Goal: Information Seeking & Learning: Learn about a topic

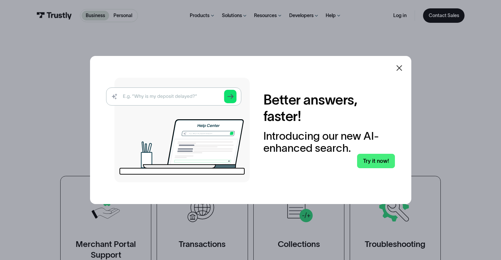
click at [402, 67] on icon at bounding box center [399, 68] width 6 height 6
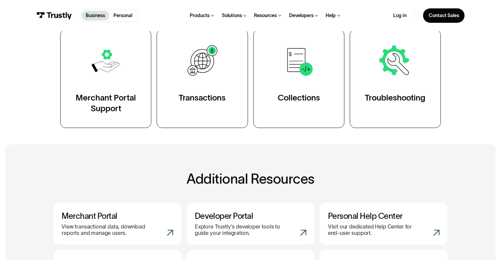
scroll to position [71, 0]
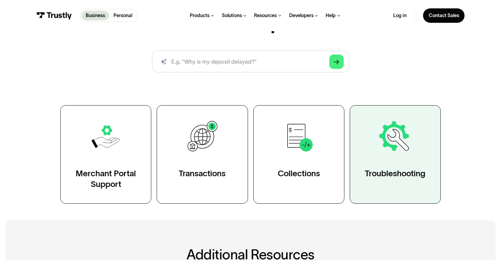
click at [384, 151] on img at bounding box center [395, 136] width 35 height 35
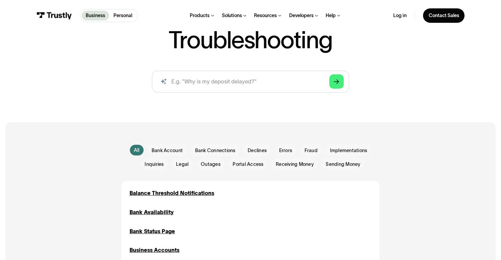
scroll to position [143, 0]
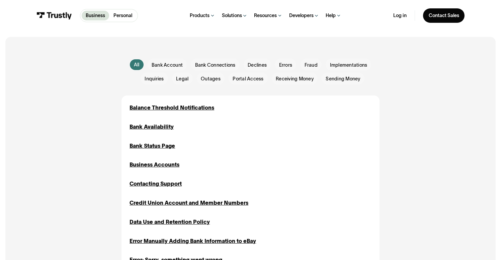
click at [210, 72] on div "All All Bank Account Bank Account Bank Connections Bank Connections Declines De…" at bounding box center [251, 72] width 258 height 26
click at [211, 70] on div "Email Form" at bounding box center [215, 65] width 49 height 12
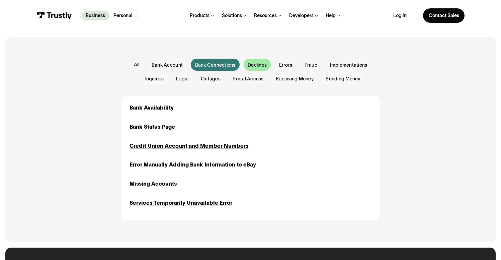
click at [259, 67] on span "Declines" at bounding box center [257, 65] width 19 height 7
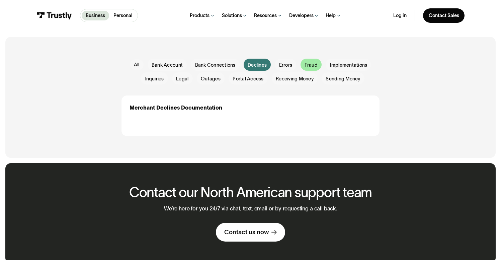
click at [313, 66] on span "Fraud" at bounding box center [311, 65] width 13 height 7
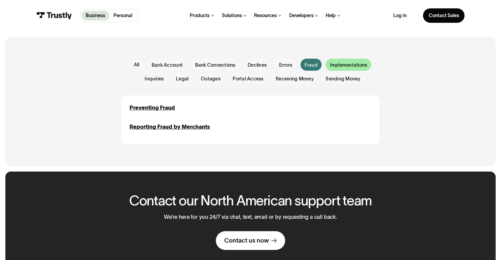
click at [349, 67] on span "Implementations" at bounding box center [348, 65] width 37 height 7
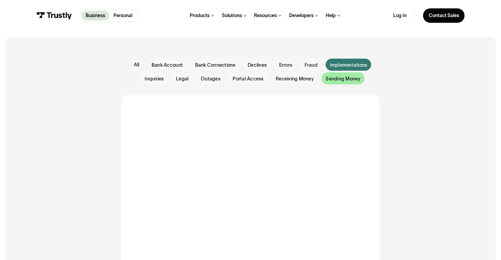
click at [348, 74] on div "Email Form" at bounding box center [343, 78] width 43 height 12
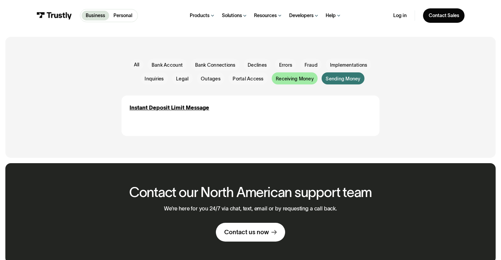
click at [300, 75] on div "Email Form" at bounding box center [295, 78] width 46 height 12
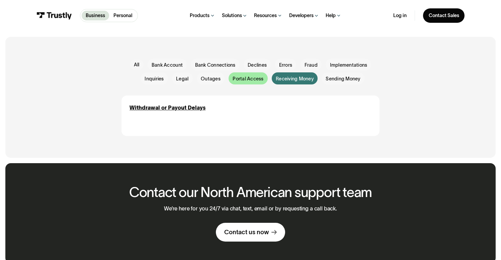
drag, startPoint x: 266, startPoint y: 80, endPoint x: 261, endPoint y: 80, distance: 4.0
click at [266, 80] on div "Email Form" at bounding box center [248, 78] width 39 height 12
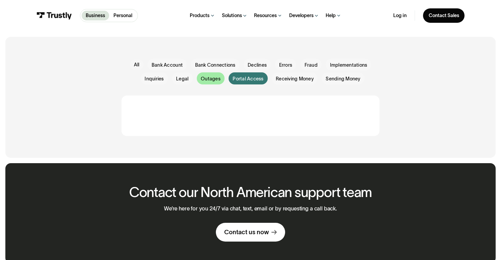
click at [208, 80] on span "Outages" at bounding box center [211, 78] width 20 height 7
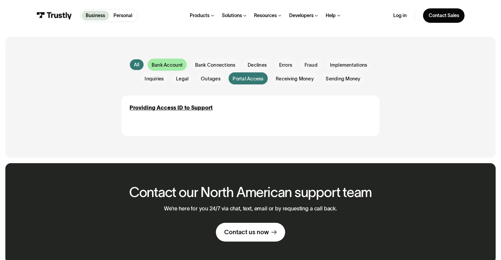
click at [170, 66] on span "Bank Account" at bounding box center [167, 65] width 31 height 7
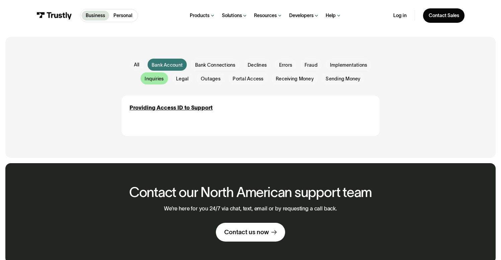
click at [151, 77] on span "Inquiries" at bounding box center [154, 78] width 19 height 7
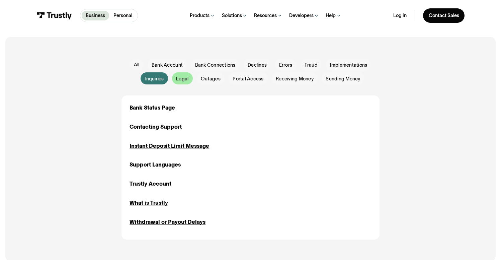
click at [178, 79] on span "Legal" at bounding box center [182, 78] width 12 height 7
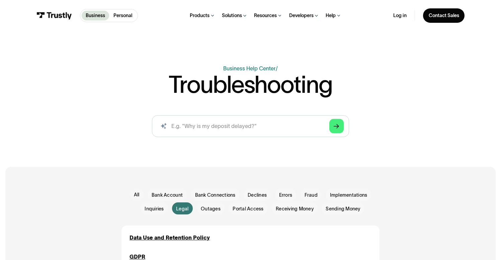
scroll to position [0, 0]
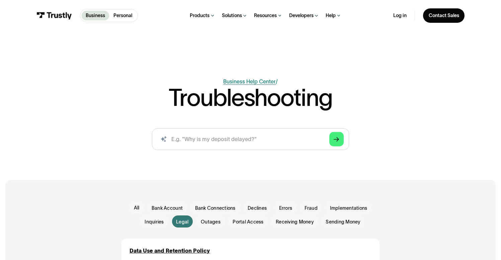
click at [260, 81] on link "Business Help Center" at bounding box center [249, 81] width 53 height 6
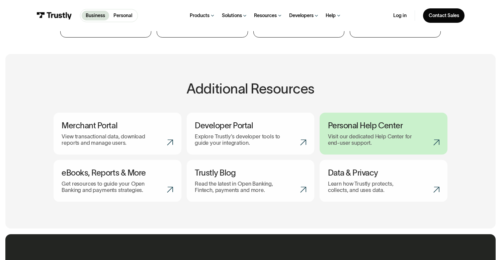
scroll to position [237, 0]
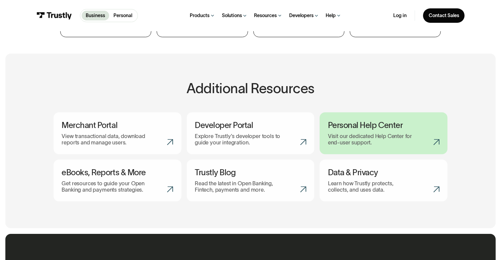
click at [420, 123] on h3 "Personal Help Center" at bounding box center [383, 126] width 111 height 10
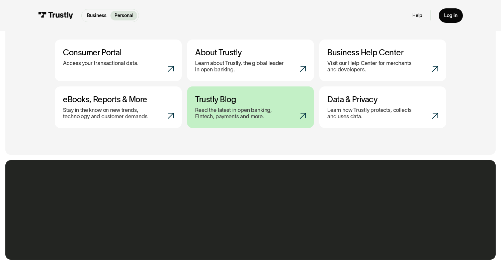
scroll to position [323, 0]
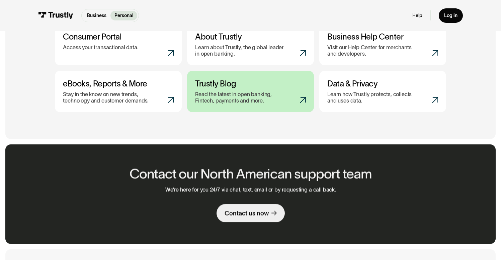
click at [241, 97] on p "Read the latest in open banking, Fintech, payments and more." at bounding box center [240, 97] width 90 height 13
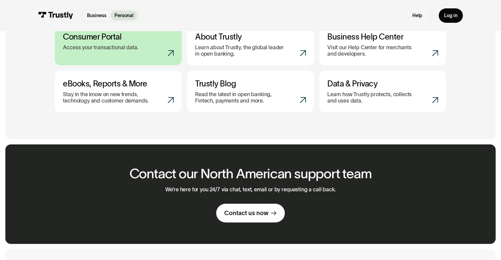
click at [138, 44] on link "Consumer Portal Access your transactional data." at bounding box center [118, 45] width 127 height 42
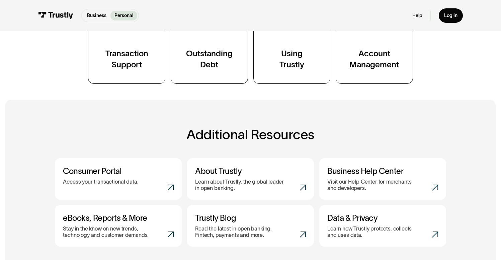
scroll to position [187, 0]
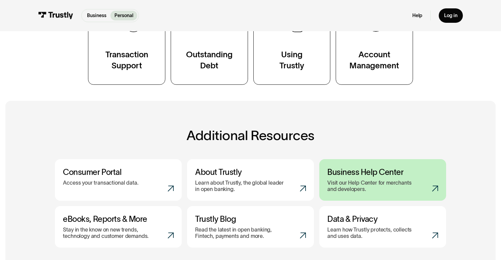
click at [408, 187] on p "Visit our Help Center for merchants and developers." at bounding box center [372, 185] width 90 height 13
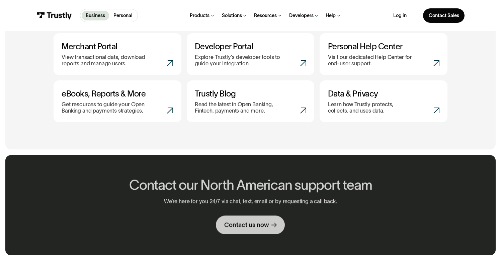
scroll to position [312, 0]
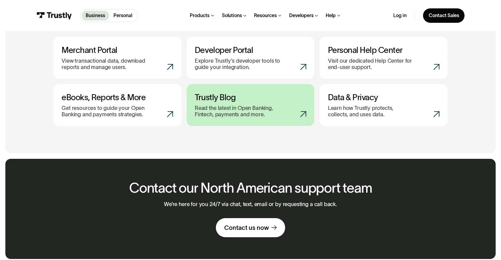
click at [254, 124] on link "Trustly Blog Read the latest in Open Banking, Fintech, payments and more." at bounding box center [251, 105] width 128 height 42
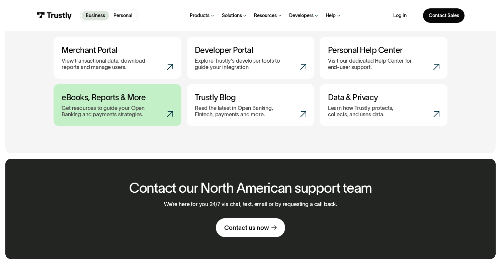
click at [124, 96] on h3 "eBooks, Reports & More" at bounding box center [117, 97] width 111 height 10
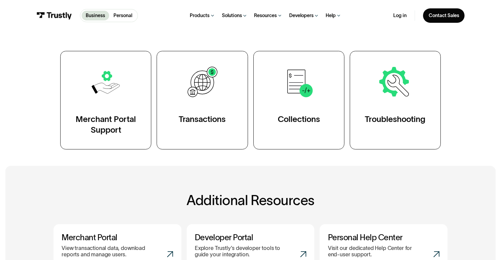
scroll to position [0, 0]
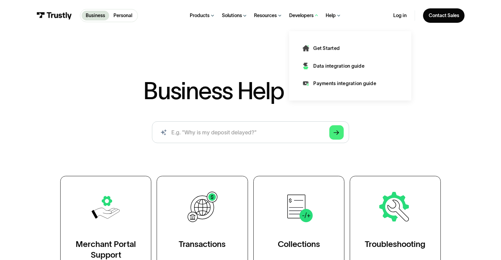
click at [309, 14] on div "Developers" at bounding box center [301, 15] width 24 height 6
click at [329, 48] on div "Get Started" at bounding box center [326, 48] width 26 height 7
